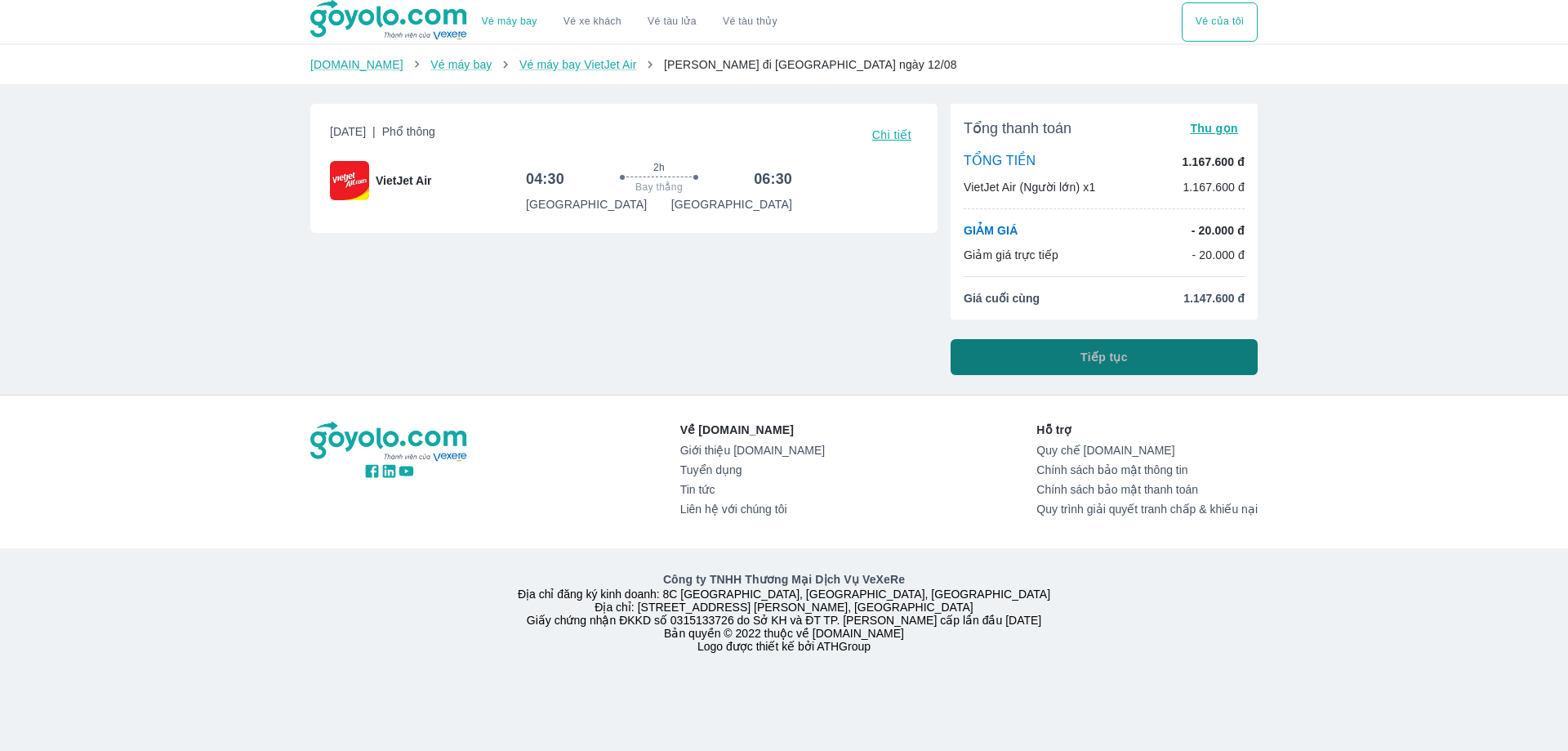
click at [1075, 362] on button "Tiếp tục" at bounding box center [1103, 357] width 307 height 36
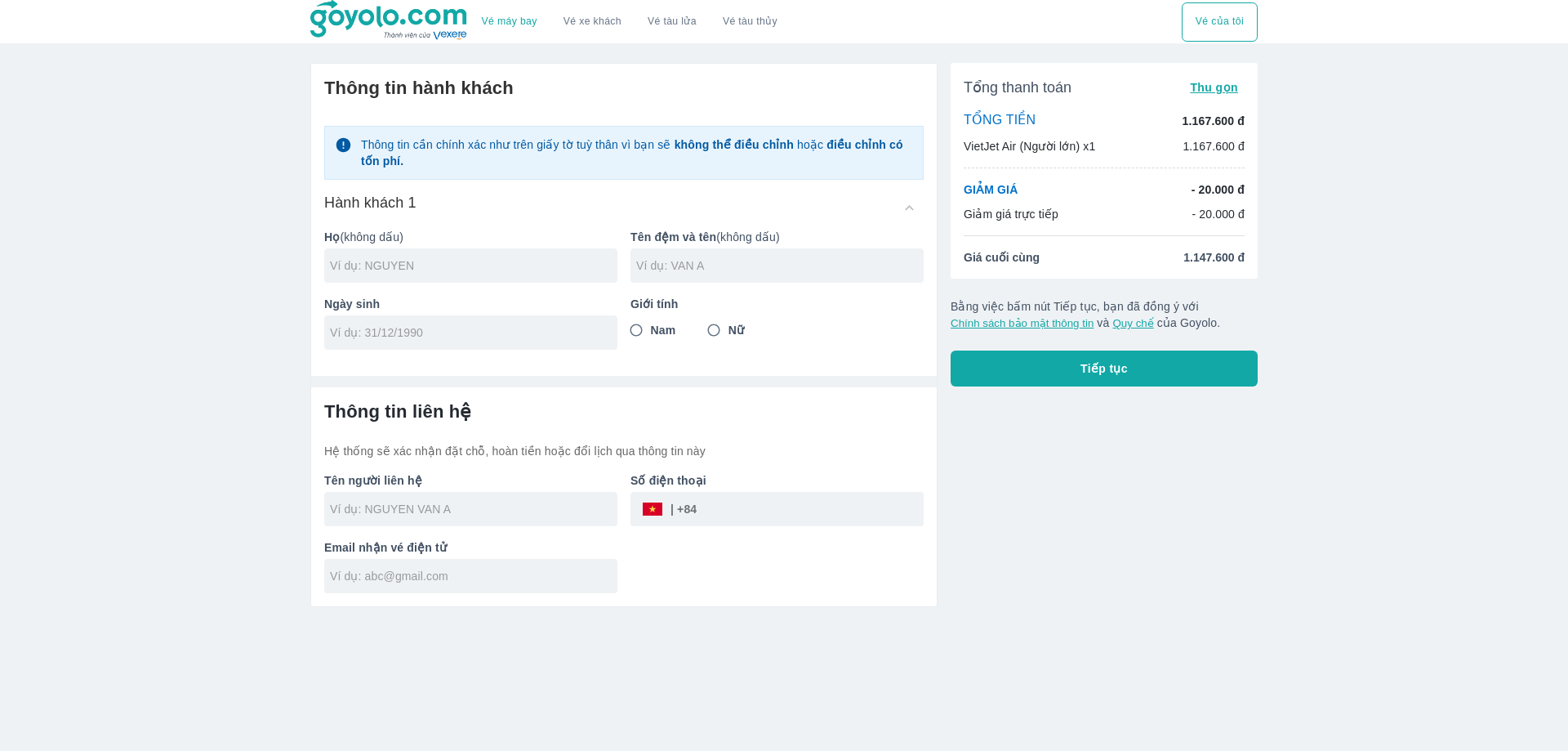
click at [470, 282] on div at bounding box center [470, 266] width 293 height 34
type input "DUONG"
type input "THANH HOANG"
type input "28/04/1998"
click at [645, 328] on input "Nam" at bounding box center [636, 330] width 29 height 29
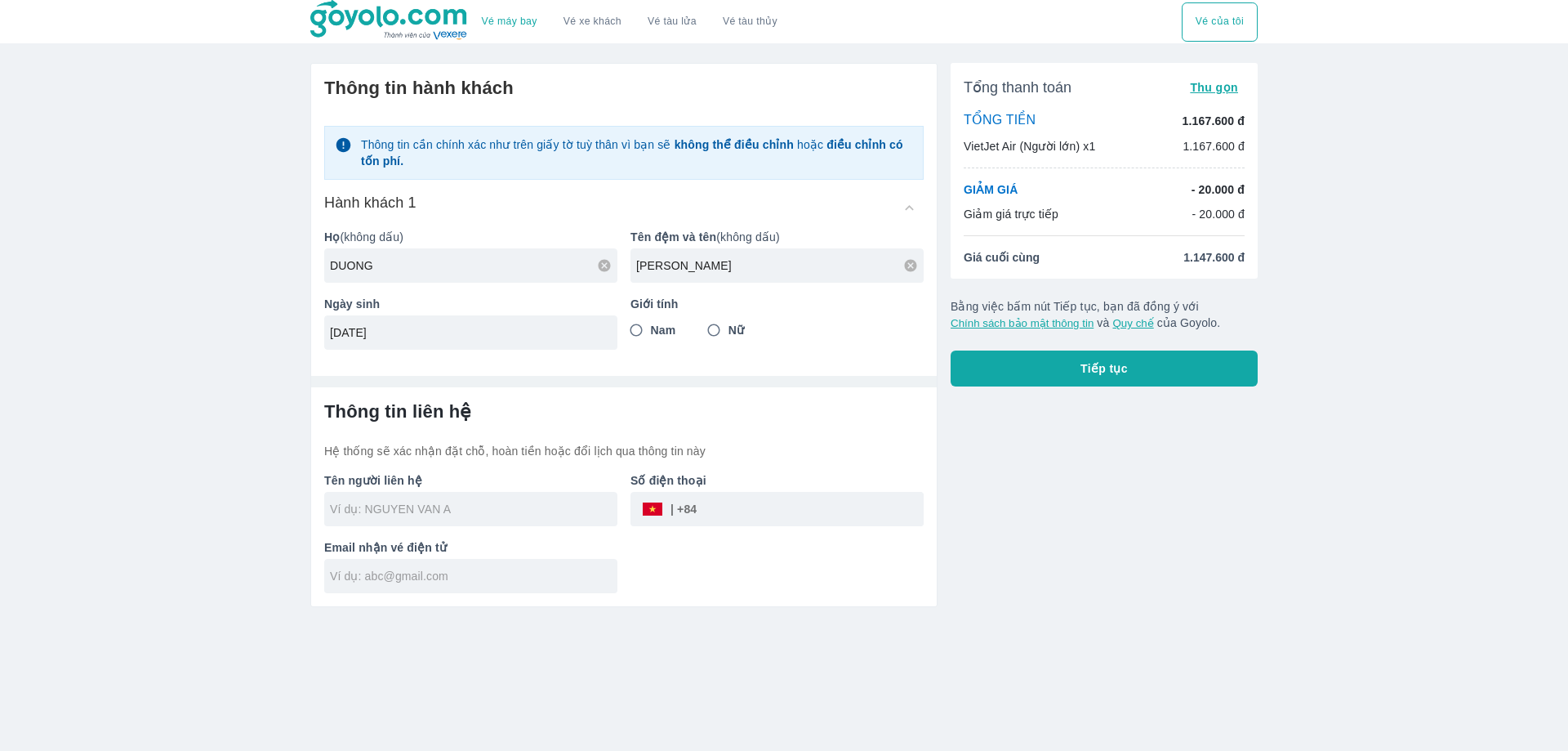
radio input "true"
click at [487, 513] on input "text" at bounding box center [473, 509] width 288 height 16
type input "DUONG THANH HOANG"
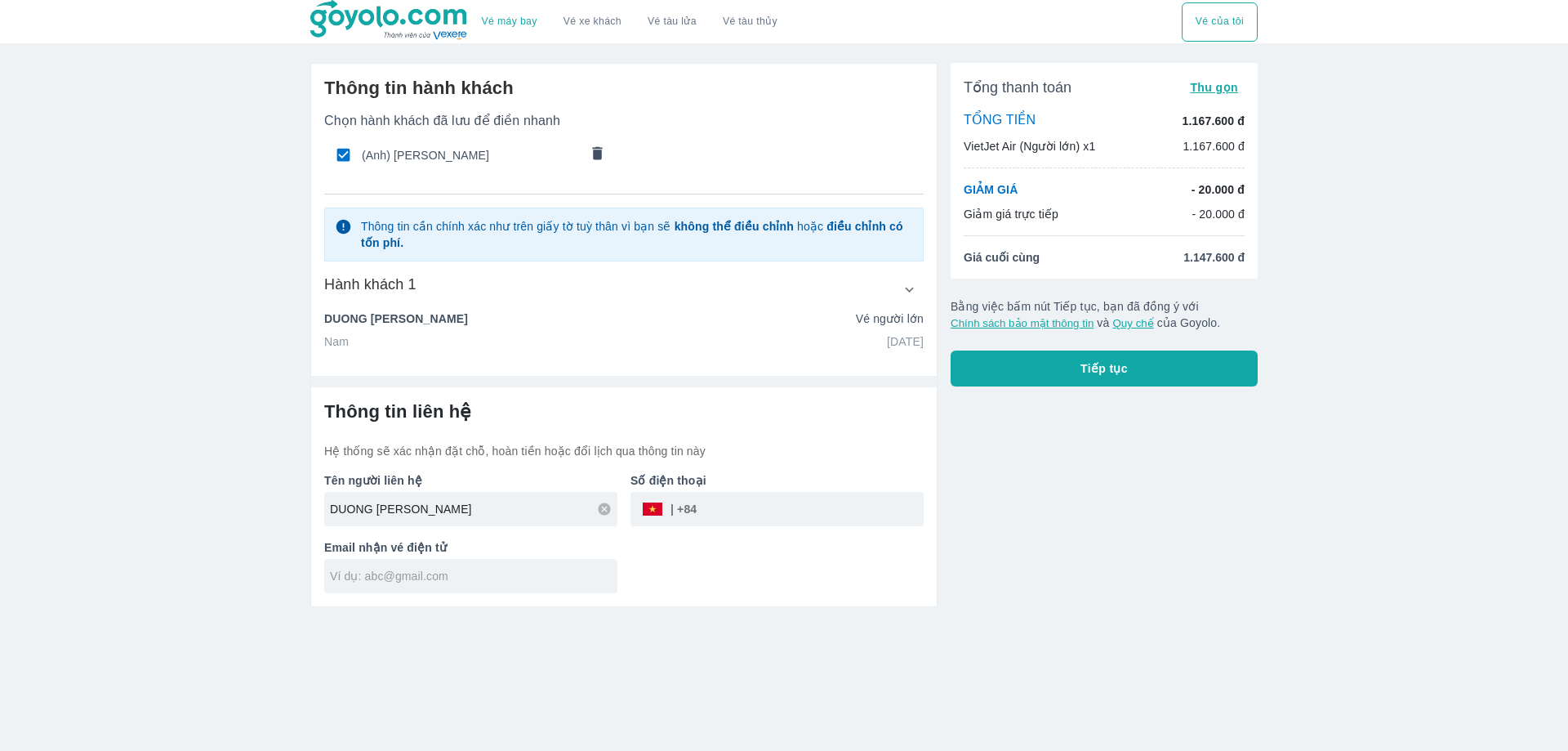
click at [754, 510] on input "tel" at bounding box center [810, 509] width 227 height 40
click at [713, 512] on input "78155320" at bounding box center [810, 509] width 227 height 40
click at [781, 517] on input "378155320" at bounding box center [810, 509] width 227 height 40
click at [713, 511] on input "378155320" at bounding box center [810, 509] width 227 height 40
type input "0378155320"
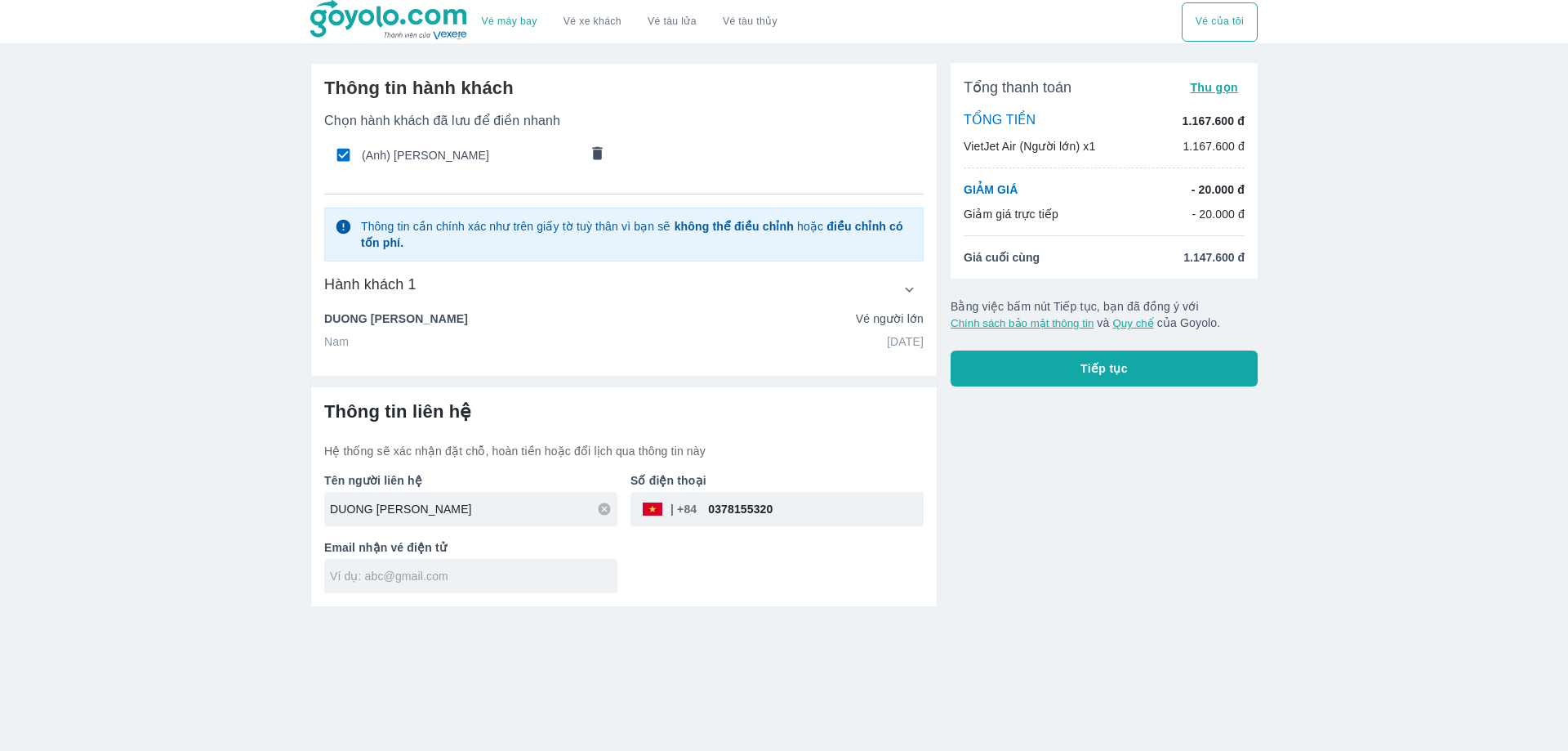
click at [426, 576] on input "text" at bounding box center [473, 576] width 288 height 16
type input "duongthanhhoang98@gmail.com"
type input "DUONG THANH HOANG"
click at [735, 511] on input "0378155320" at bounding box center [810, 509] width 227 height 40
click at [757, 507] on input "0378155320" at bounding box center [810, 509] width 227 height 40
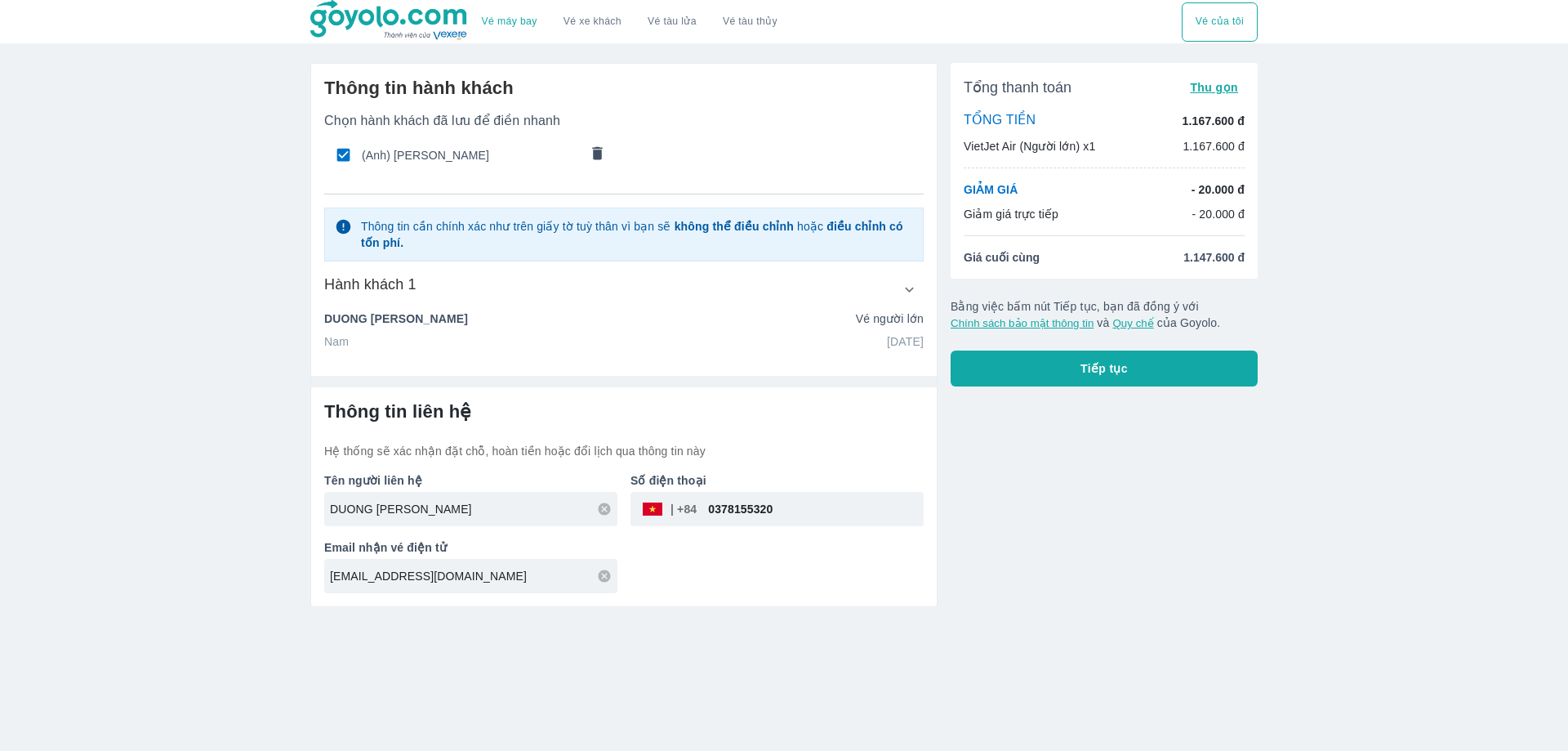
click at [1145, 369] on button "Tiếp tục" at bounding box center [1103, 369] width 307 height 36
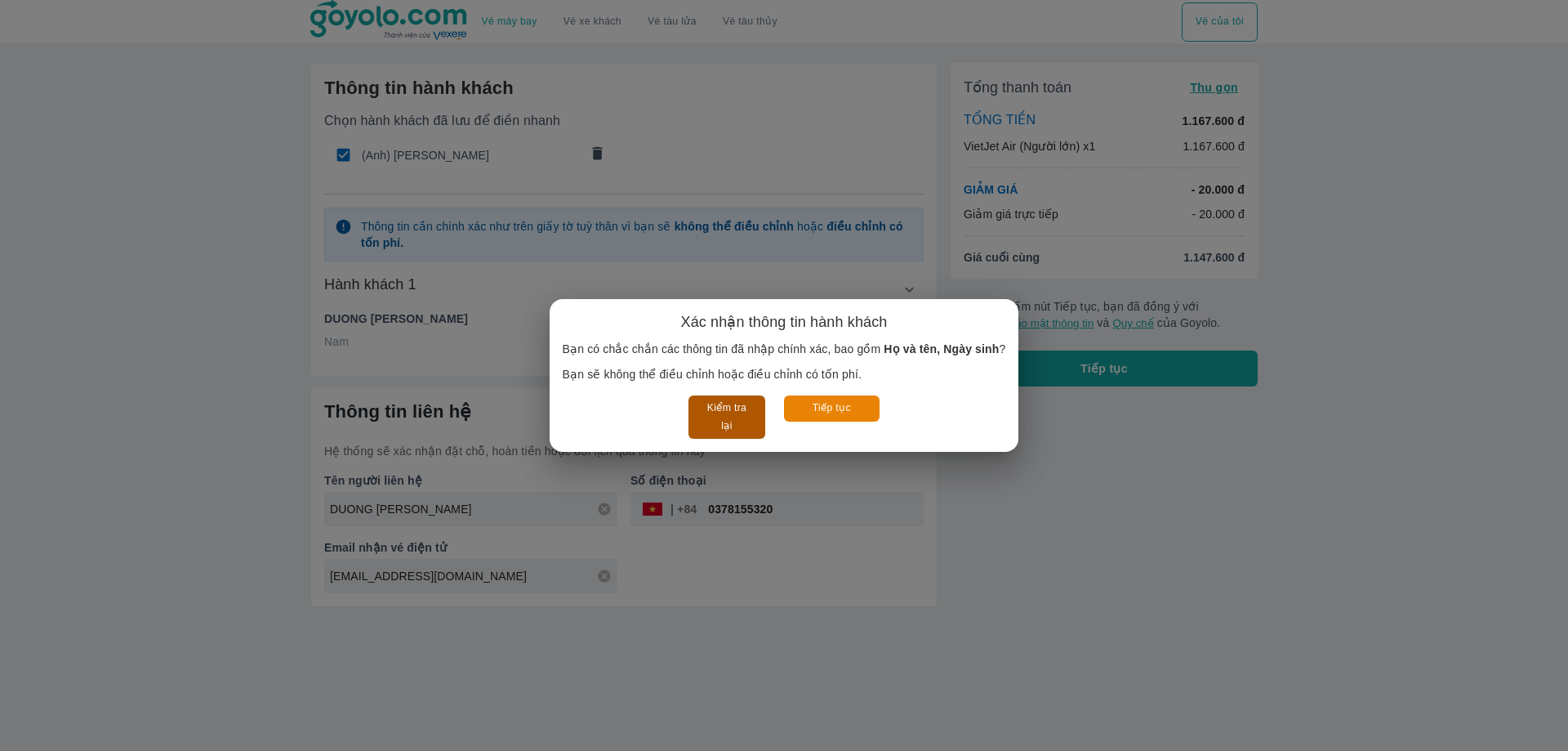
click at [719, 411] on button "Kiểm tra lại" at bounding box center [726, 417] width 76 height 43
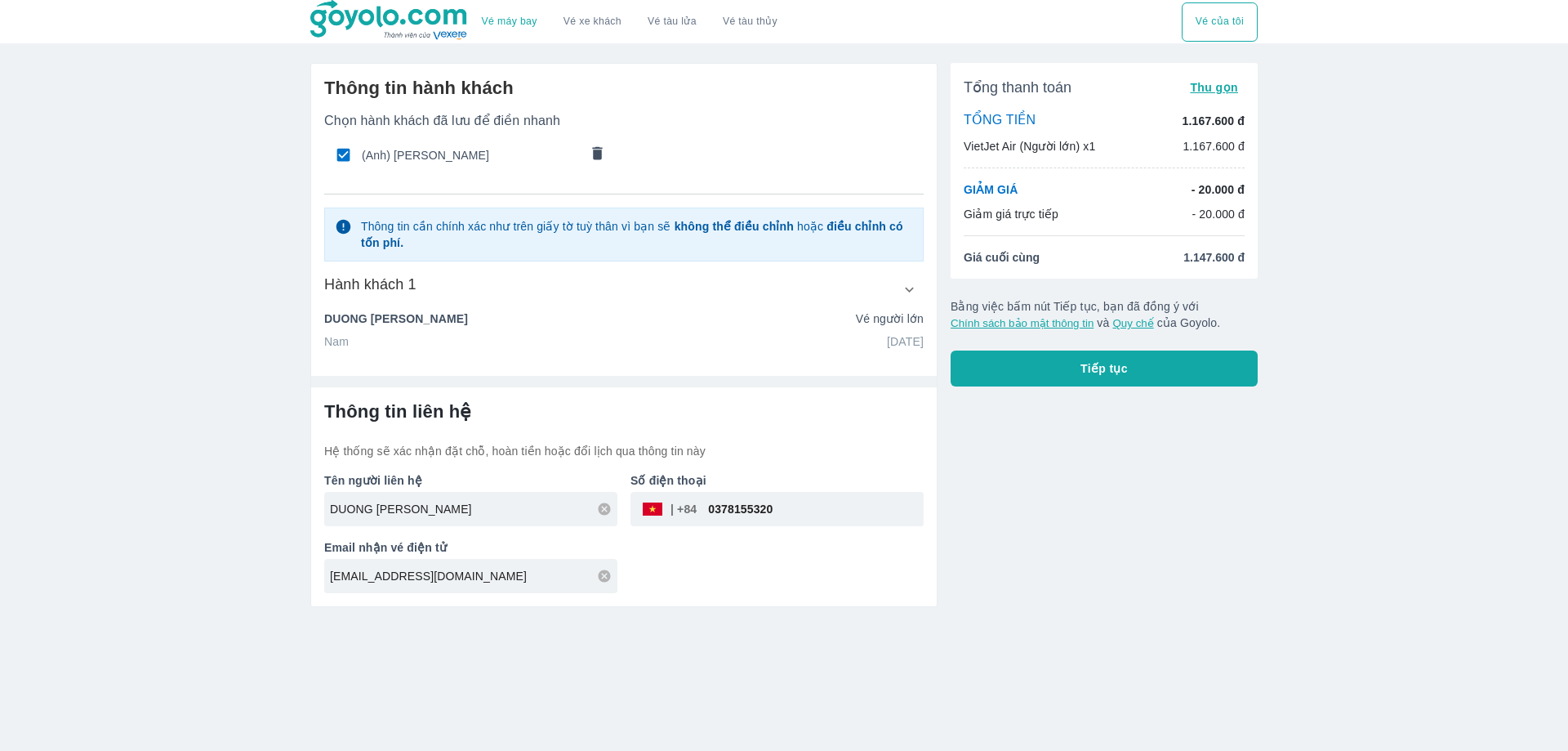
click at [1058, 372] on button "Tiếp tục" at bounding box center [1103, 369] width 307 height 36
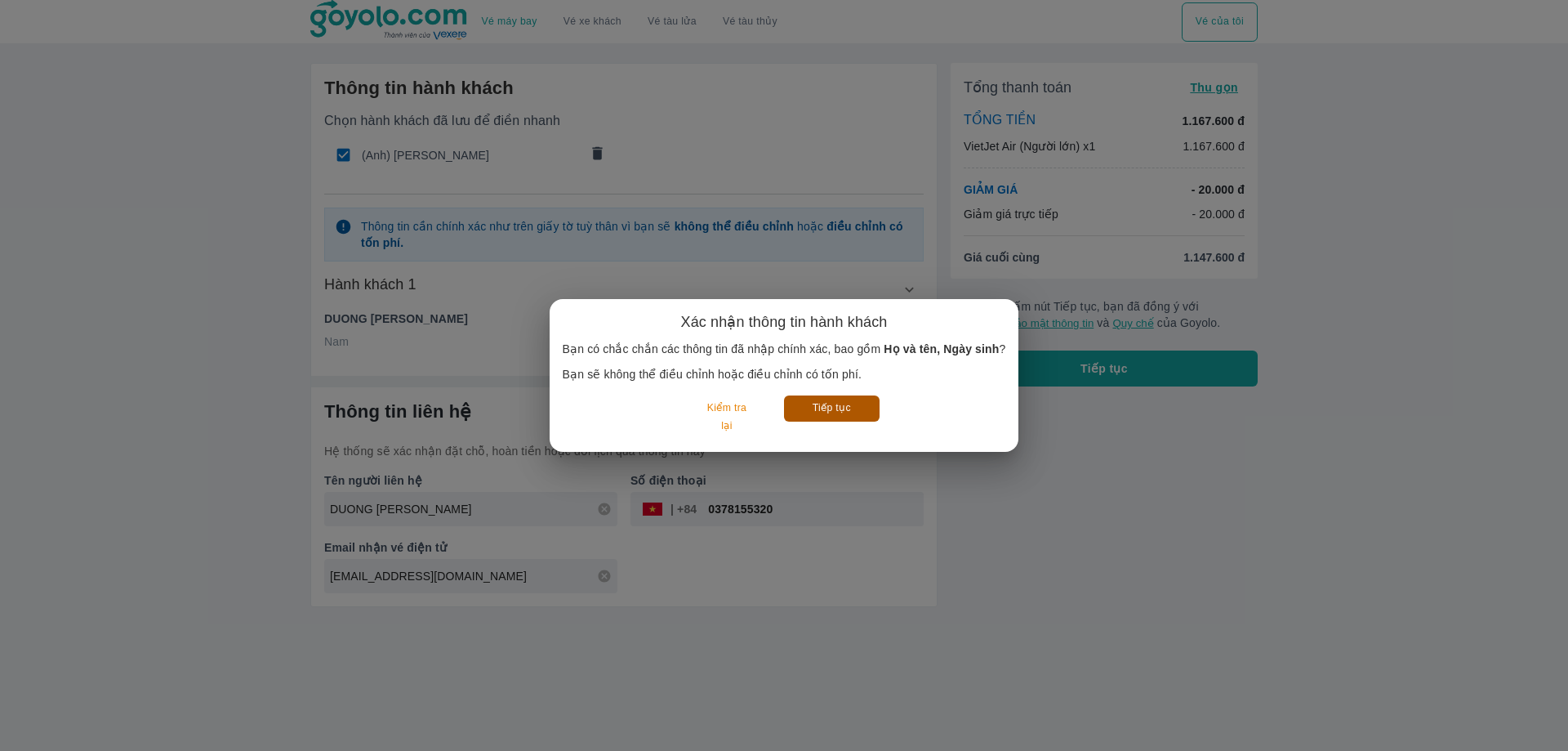
click at [842, 395] on button "Tiếp tục" at bounding box center [831, 407] width 95 height 25
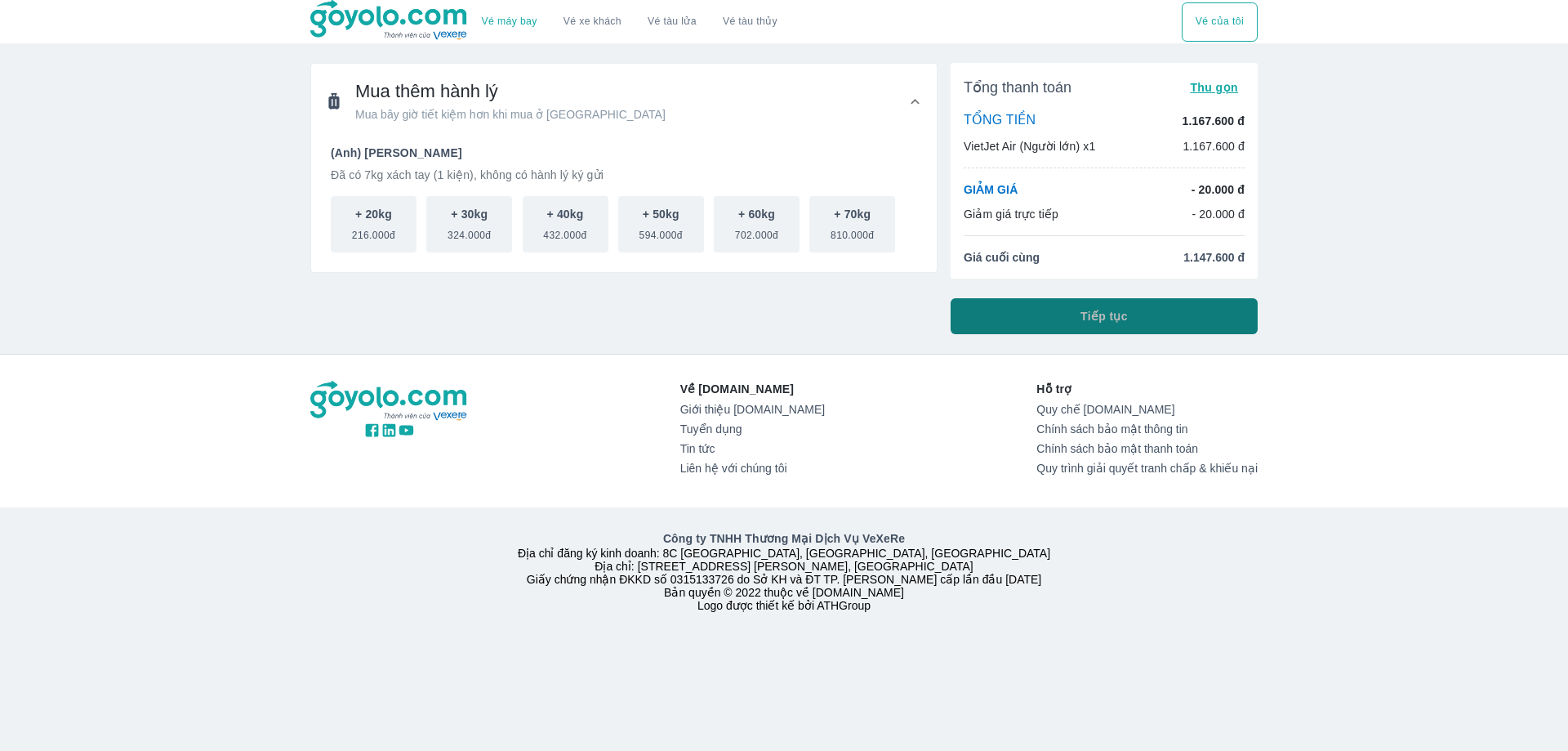
click at [1081, 318] on span "Tiếp tục" at bounding box center [1104, 315] width 47 height 16
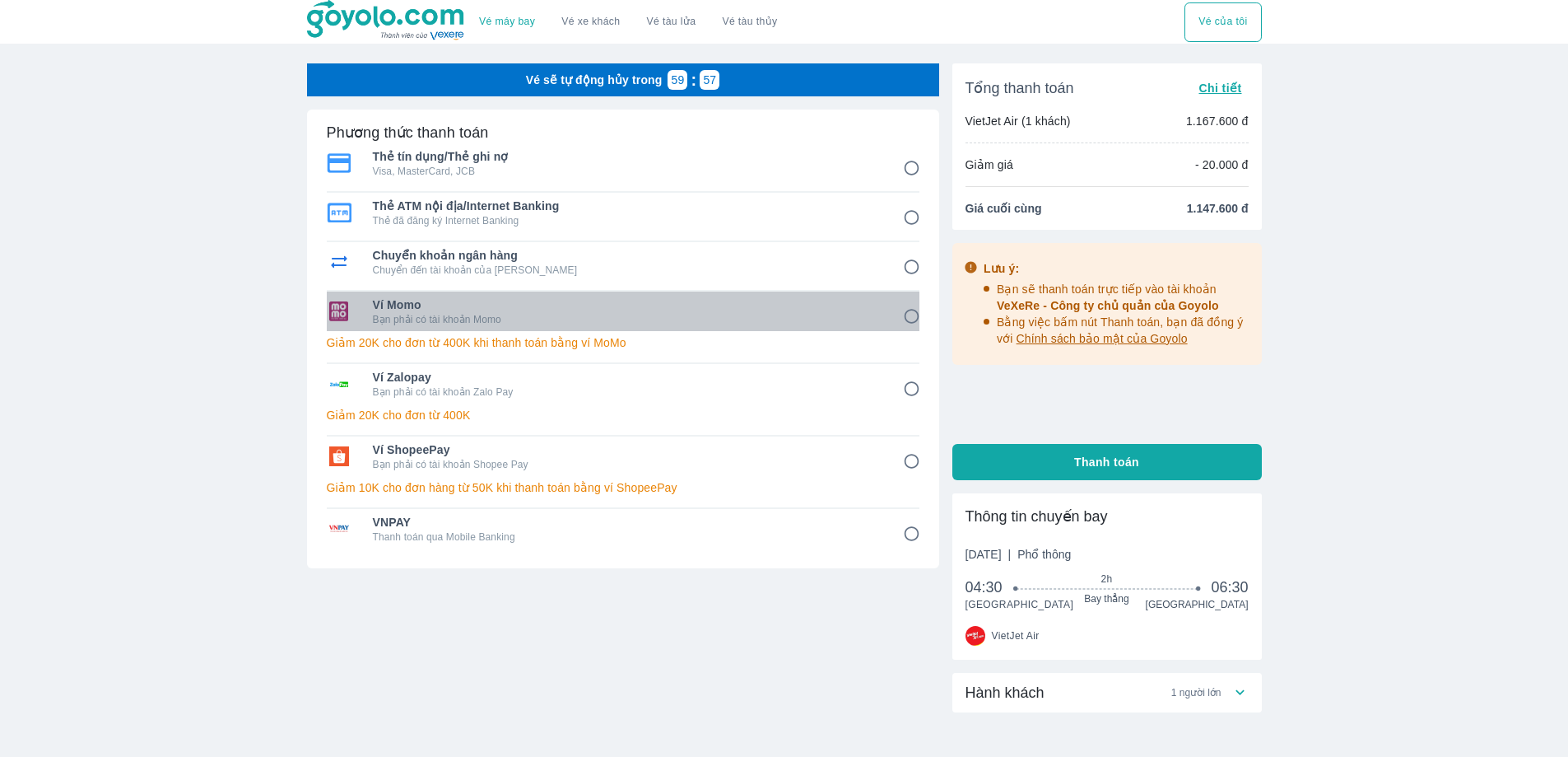
click at [521, 307] on span "Ví Momo" at bounding box center [627, 304] width 507 height 16
radio input "true"
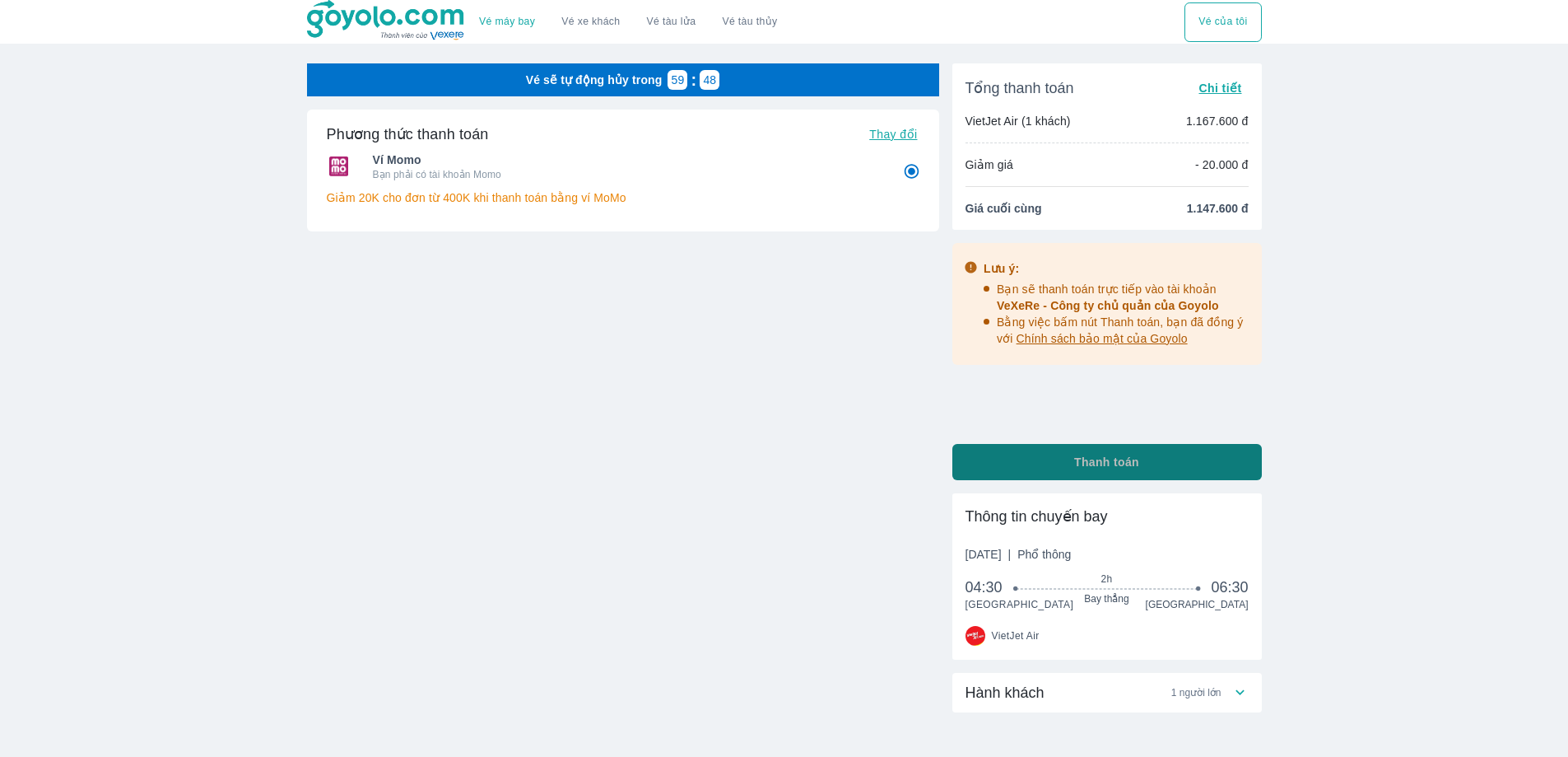
click at [1139, 461] on button "Thanh toán" at bounding box center [1107, 462] width 309 height 36
radio input "false"
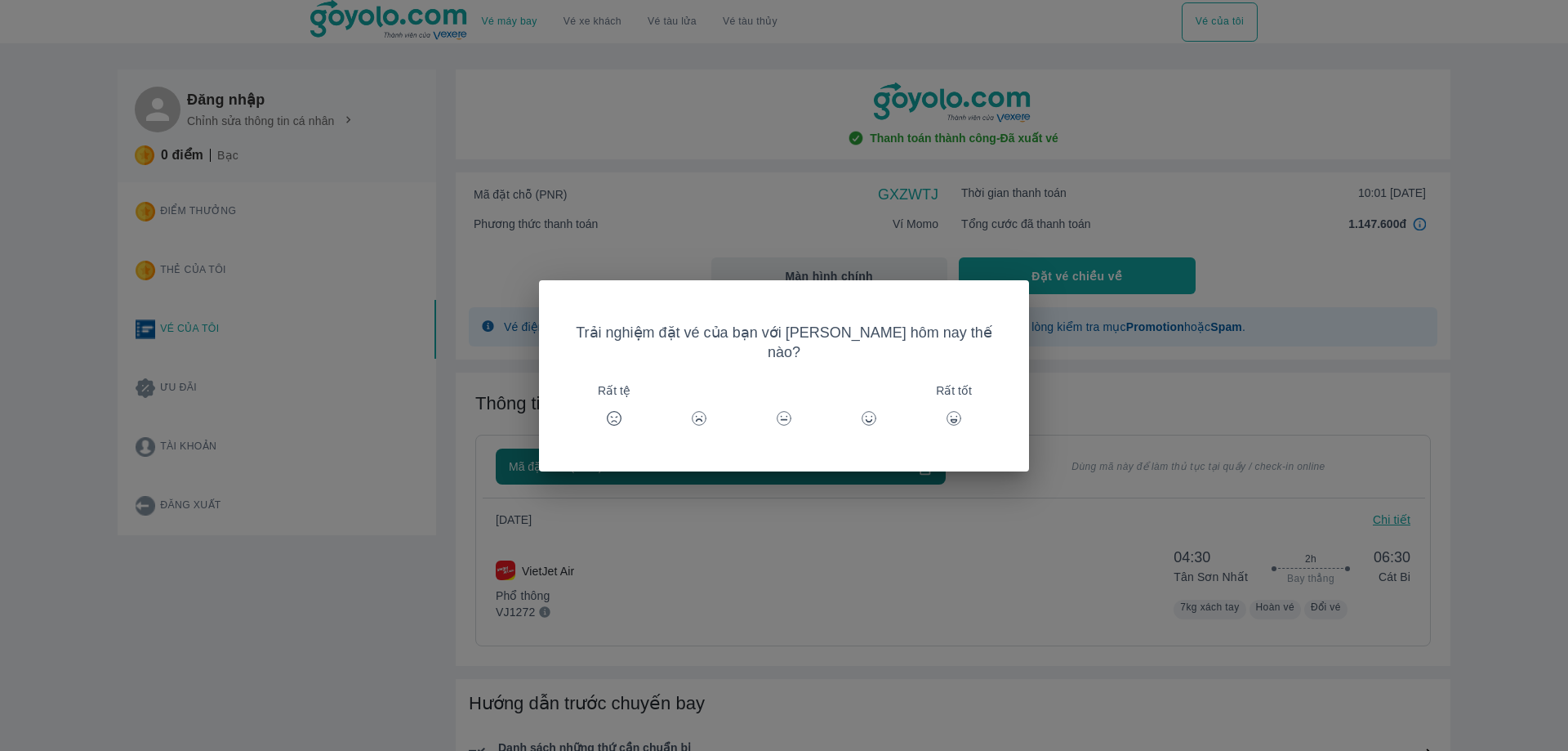
click at [946, 410] on icon at bounding box center [954, 418] width 16 height 16
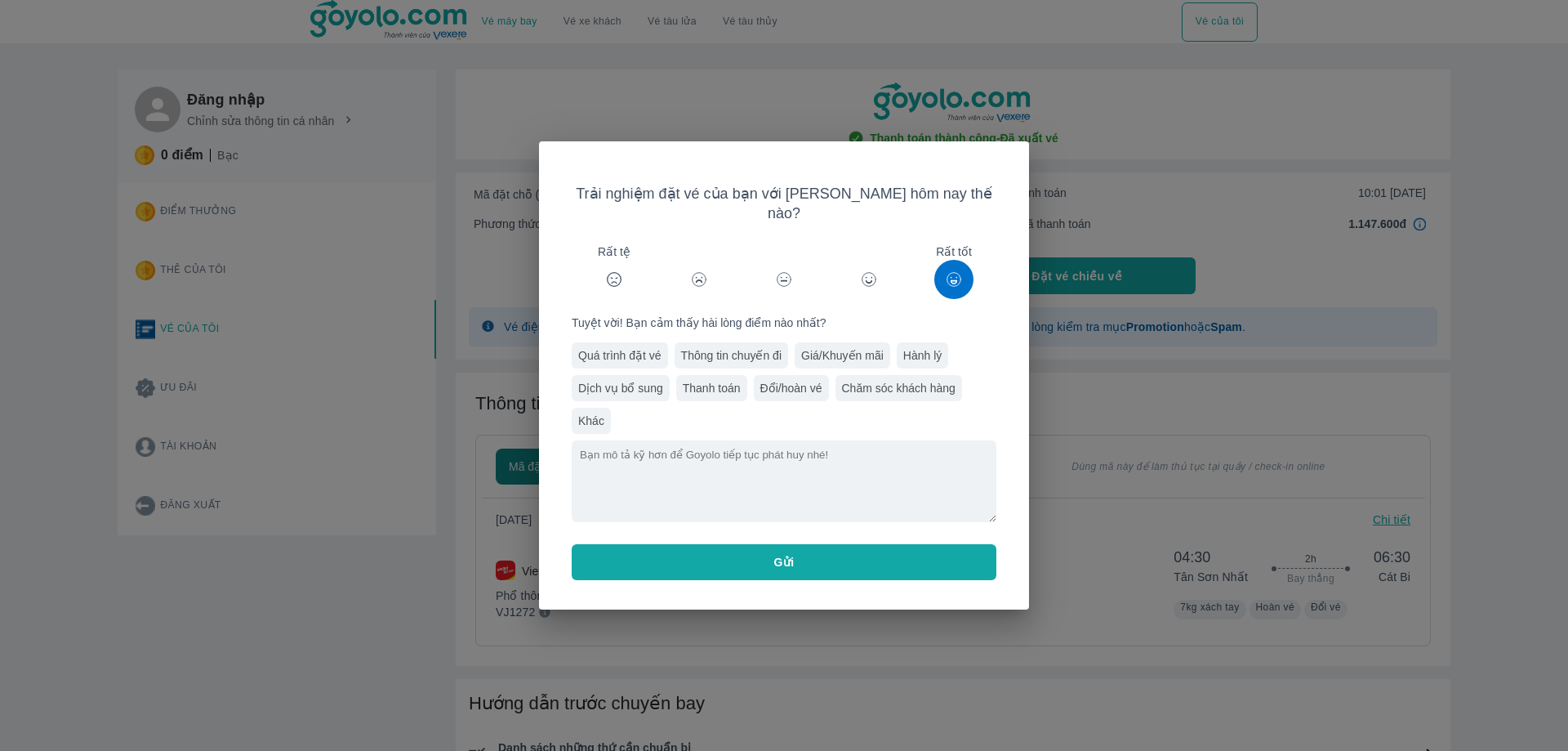
click at [802, 559] on button "Gửi" at bounding box center [784, 562] width 424 height 36
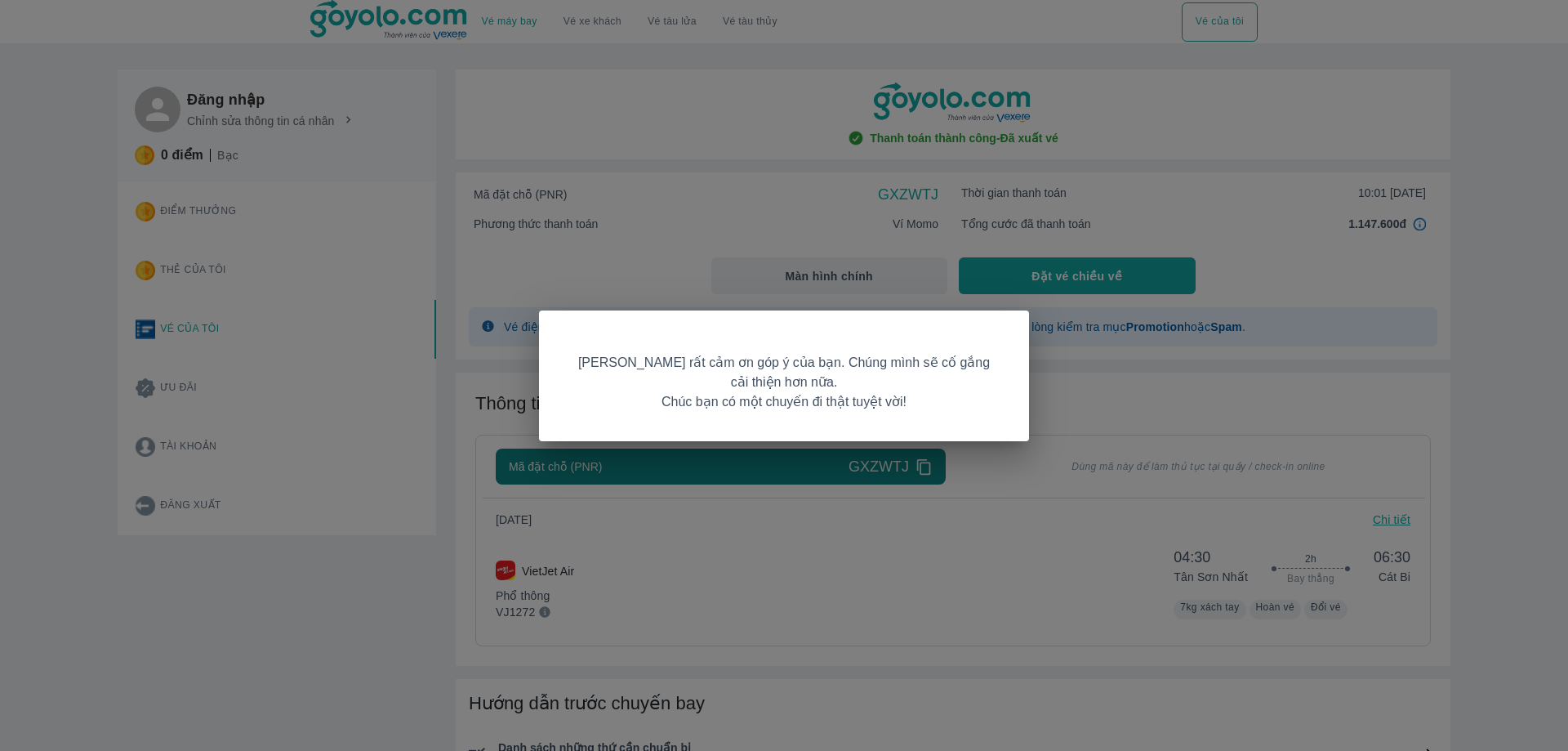
click at [957, 536] on div "[PERSON_NAME] rất cảm ơn góp ý của bạn. Chúng mình sẽ cố gắng cải thiện hơn nữa…" at bounding box center [784, 376] width 1568 height 751
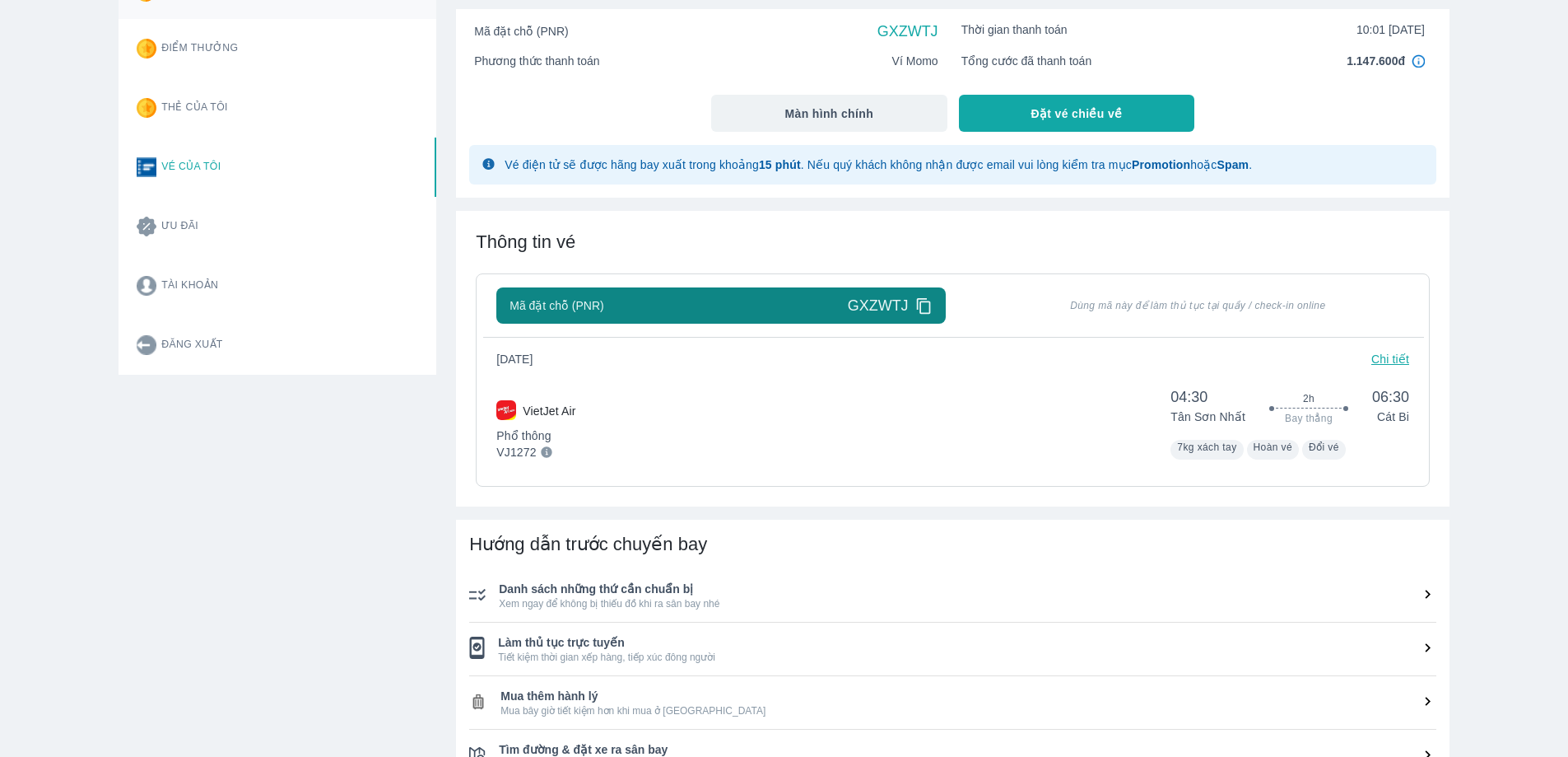
scroll to position [247, 0]
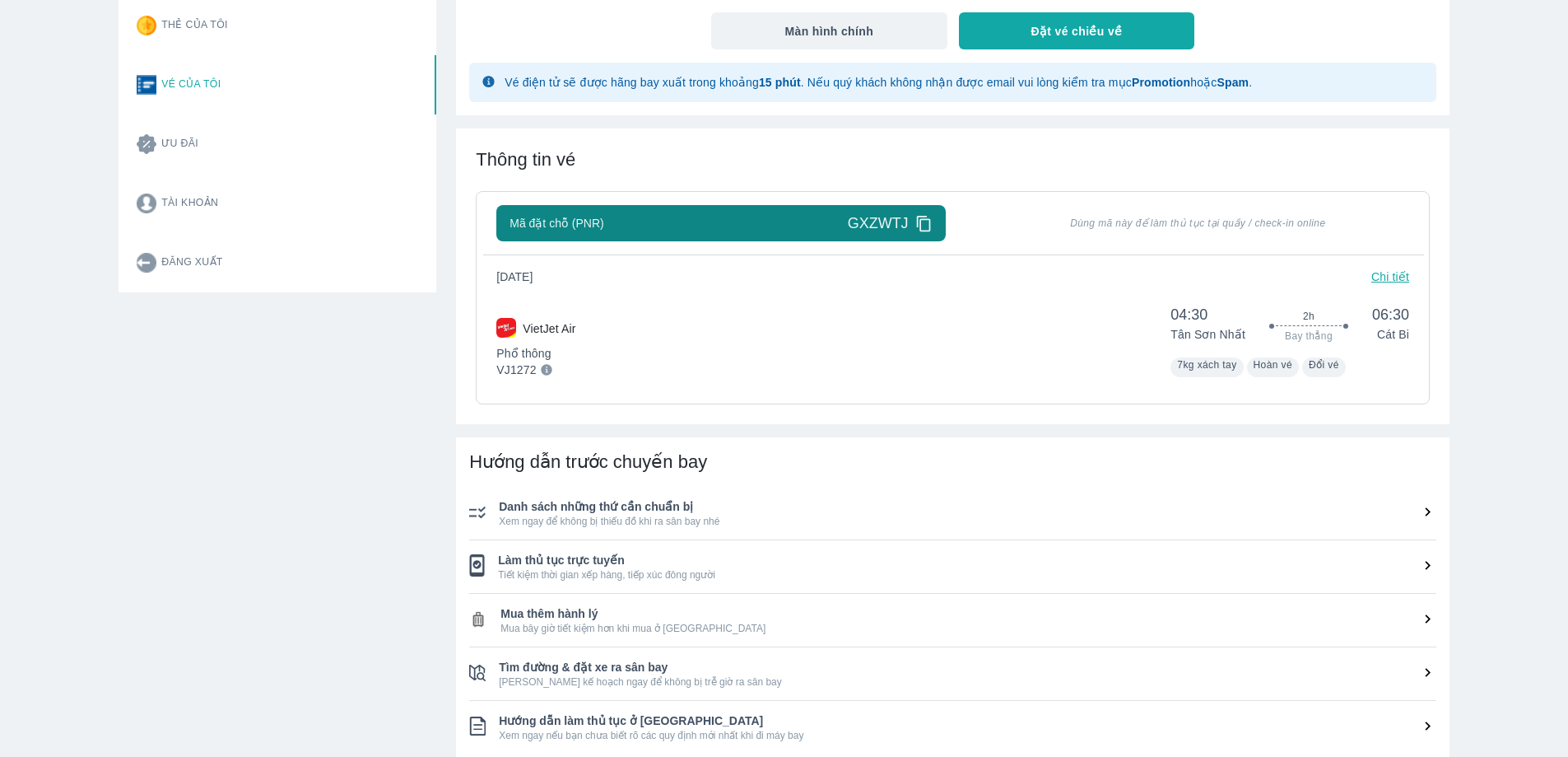
click at [1083, 484] on div "Hướng dẫn trước chuyến bay Danh sách những thứ cần chuẩn bị Xem ngay để không b…" at bounding box center [952, 602] width 993 height 329
click at [1076, 495] on li "Danh sách những thứ cần chuẩn bị Xem ngay để không bị thiếu đồ khi ra sân bay n…" at bounding box center [952, 513] width 967 height 53
click at [1078, 508] on span "Danh sách những thứ cần chuẩn bị" at bounding box center [967, 506] width 938 height 16
click at [1427, 512] on icon at bounding box center [1428, 512] width 17 height 17
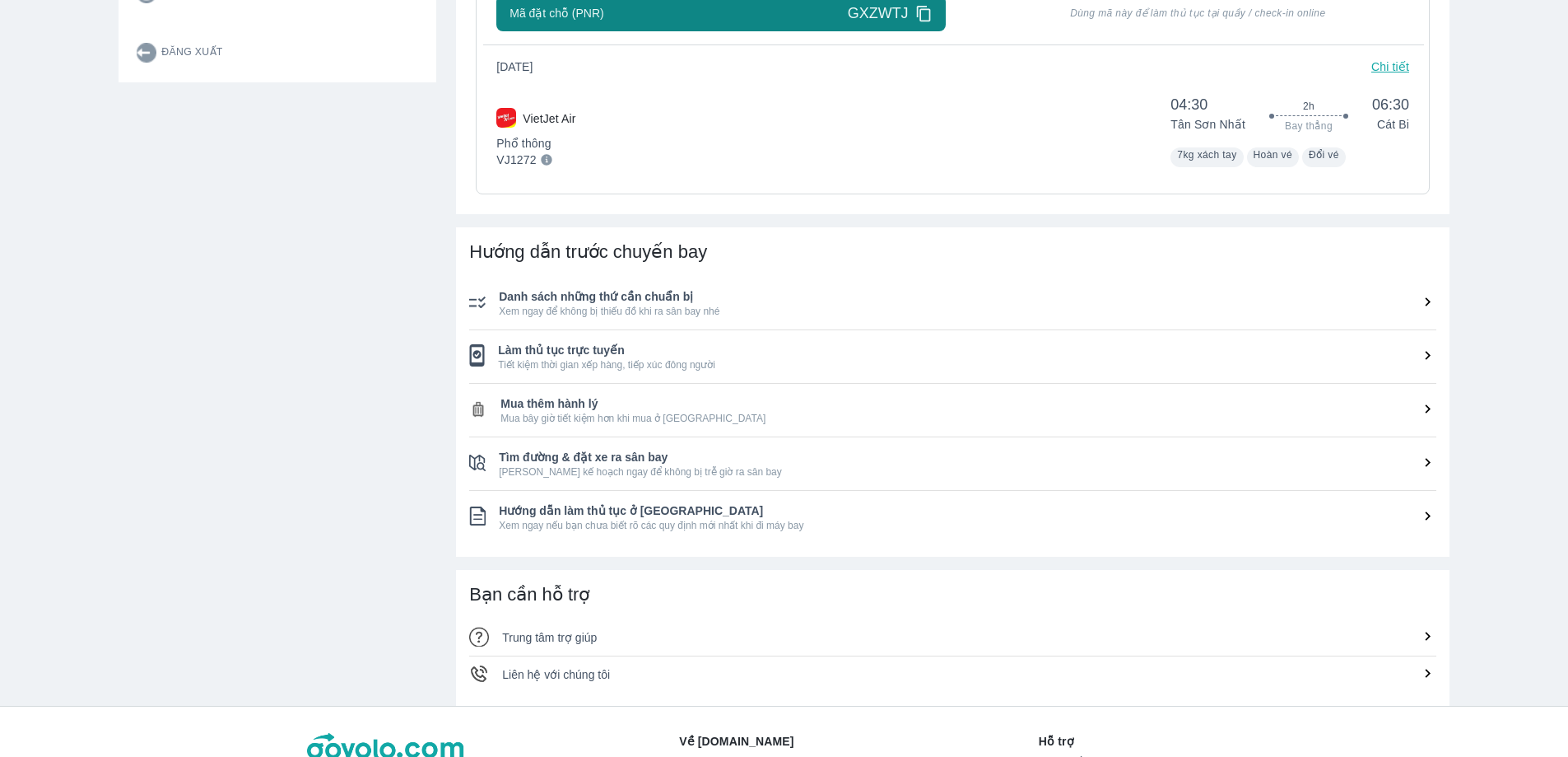
scroll to position [301, 0]
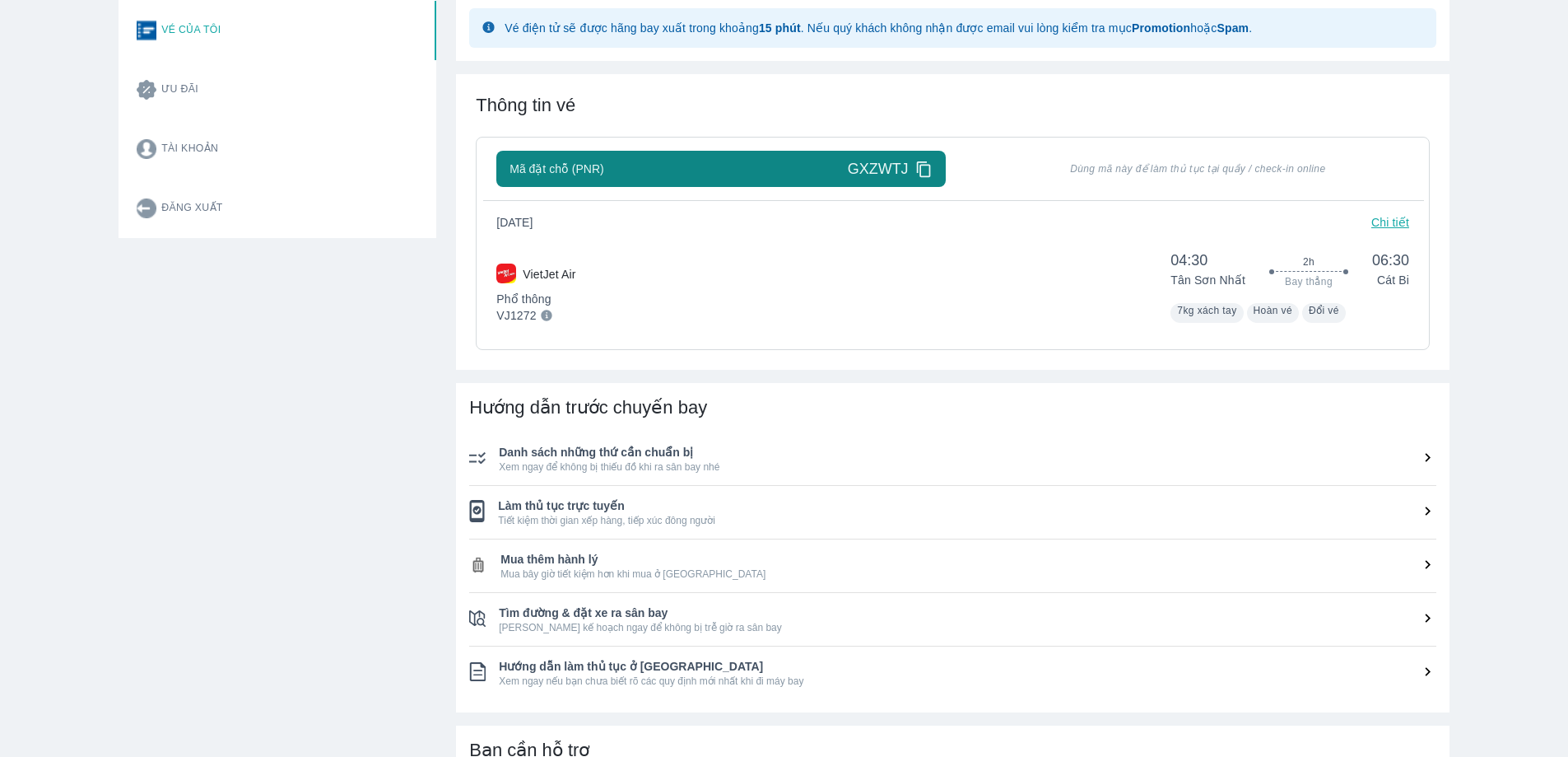
click at [551, 514] on span "Làm thủ tục trực tuyến" at bounding box center [967, 505] width 939 height 16
click at [547, 557] on span "Mua thêm hành lý" at bounding box center [968, 559] width 936 height 16
click at [709, 613] on span "Tìm đường & đặt xe ra sân bay" at bounding box center [967, 612] width 938 height 16
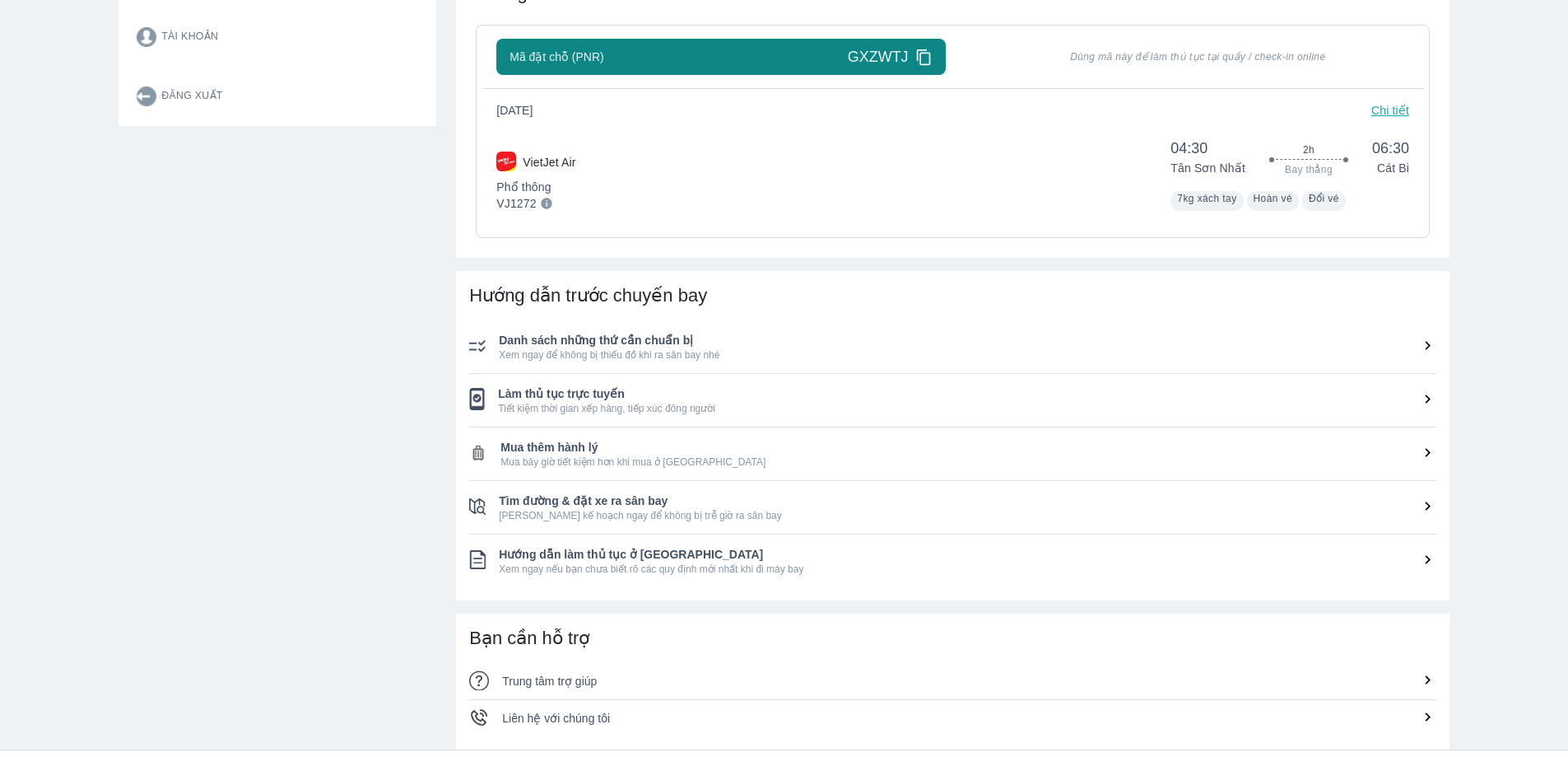
scroll to position [384, 0]
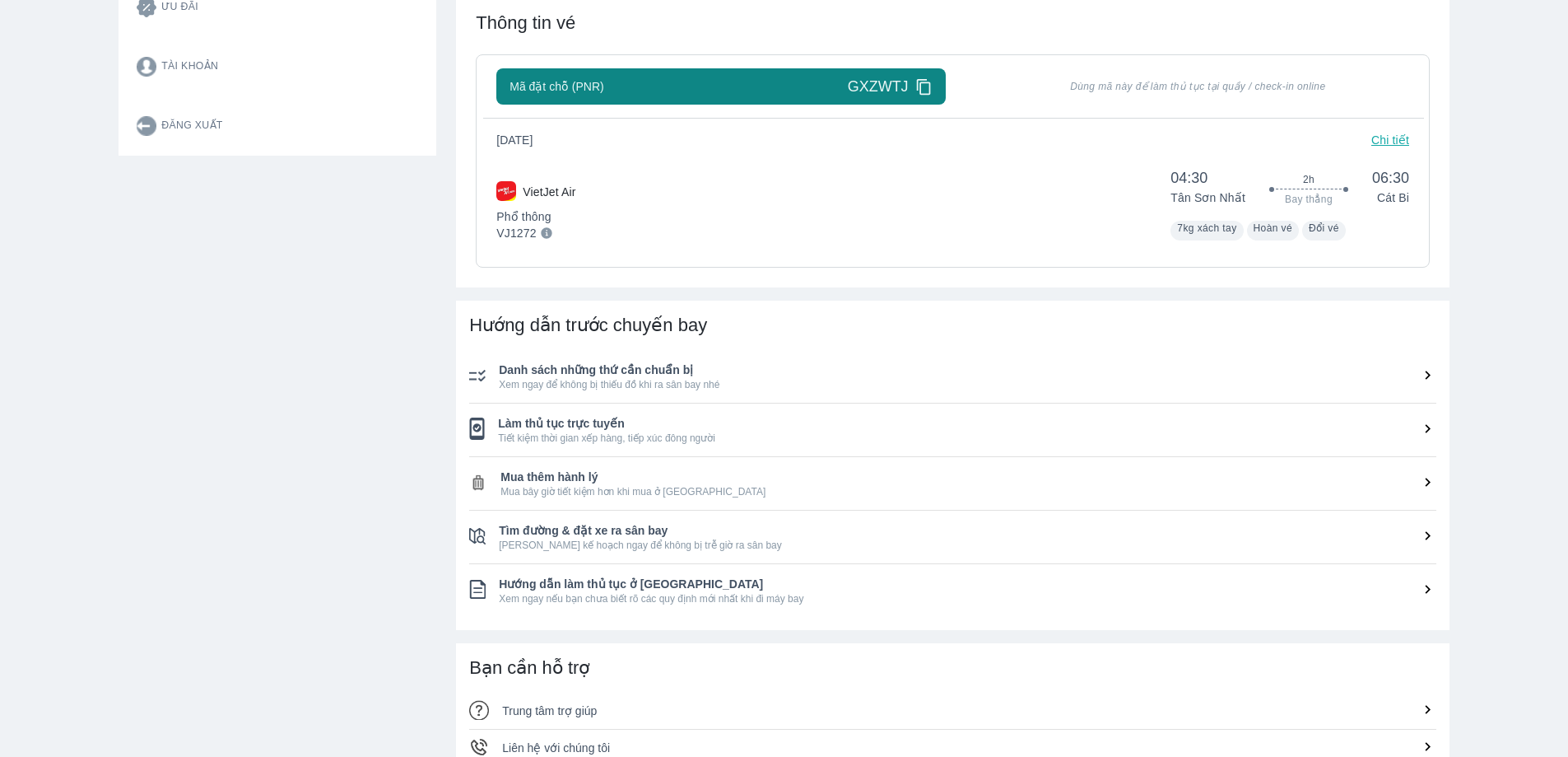
click at [1425, 374] on icon at bounding box center [1428, 375] width 17 height 17
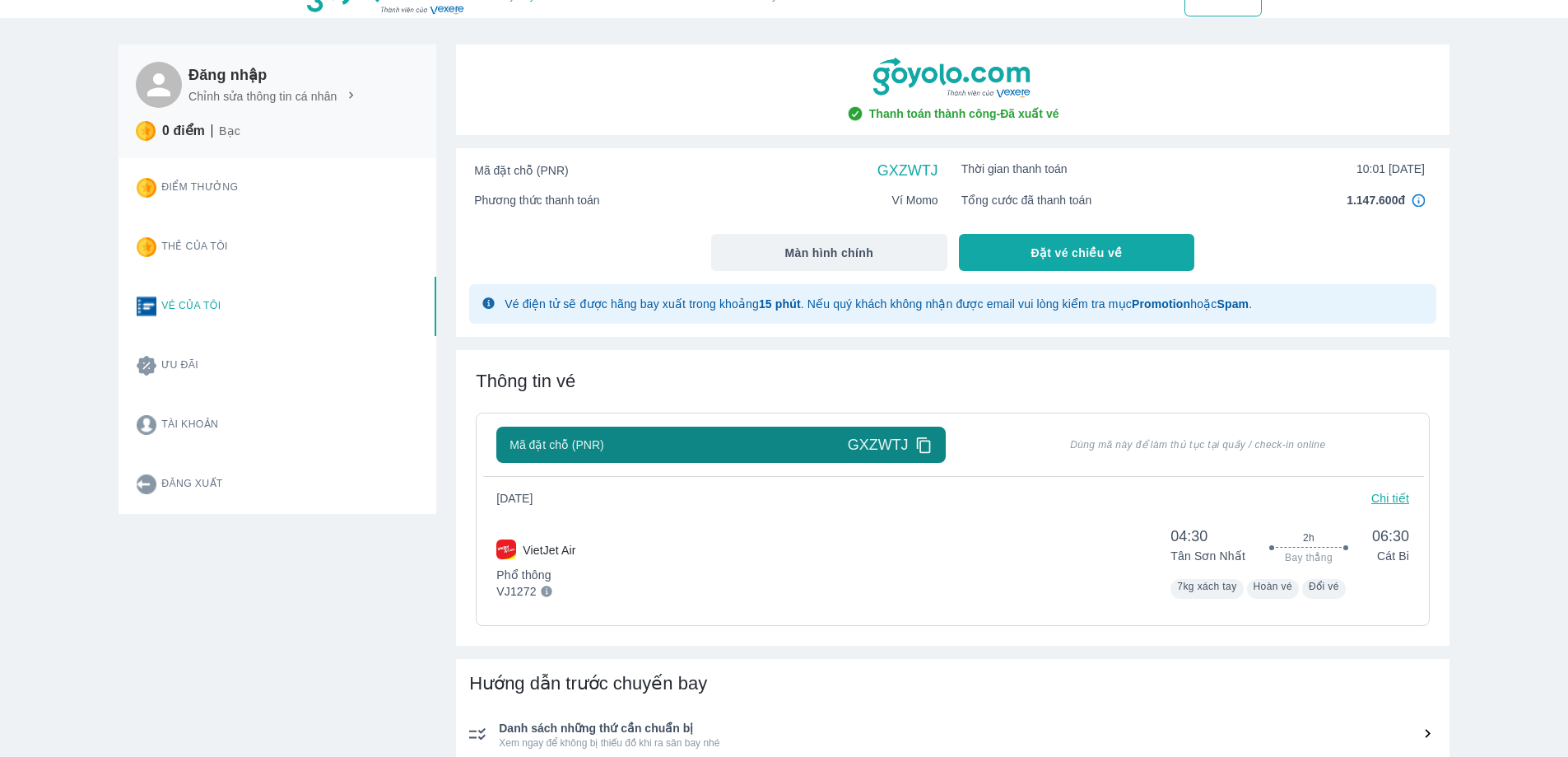
scroll to position [0, 0]
